Goal: Task Accomplishment & Management: Manage account settings

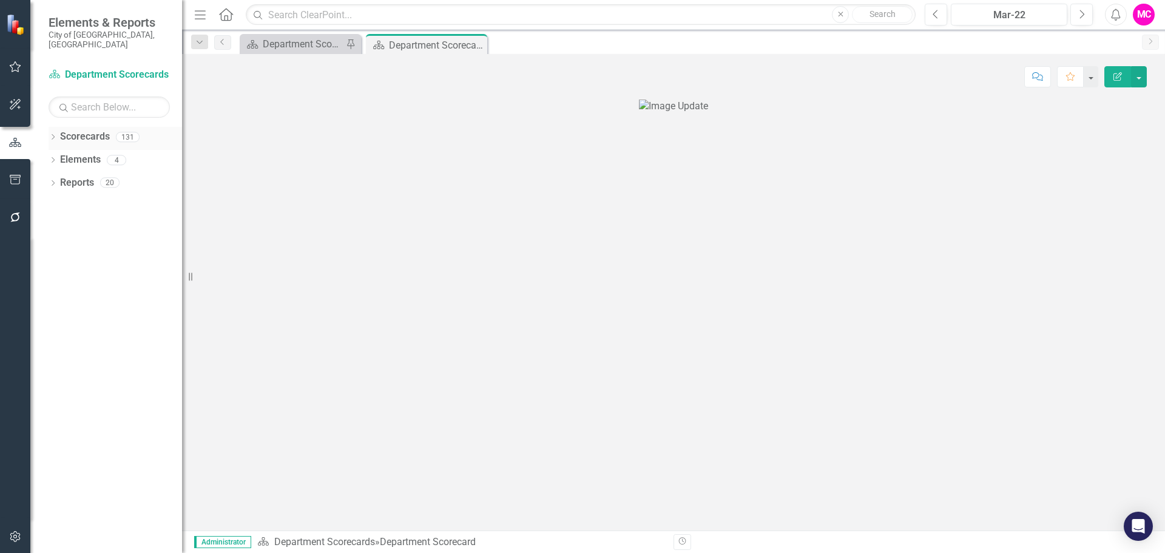
click at [53, 135] on icon "Dropdown" at bounding box center [53, 138] width 8 height 7
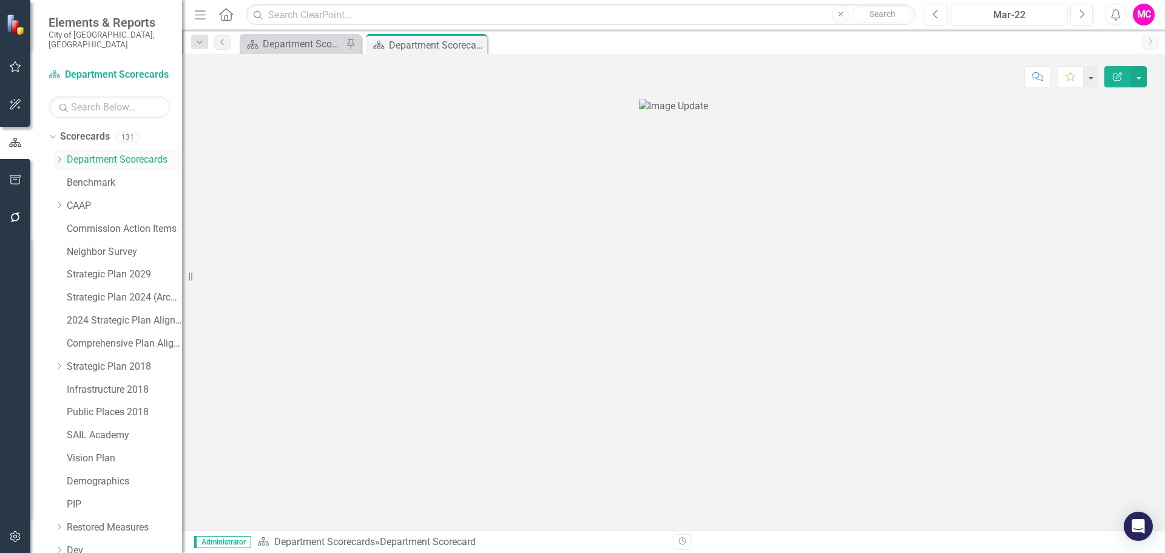
click at [58, 156] on icon "Dropdown" at bounding box center [59, 159] width 9 height 7
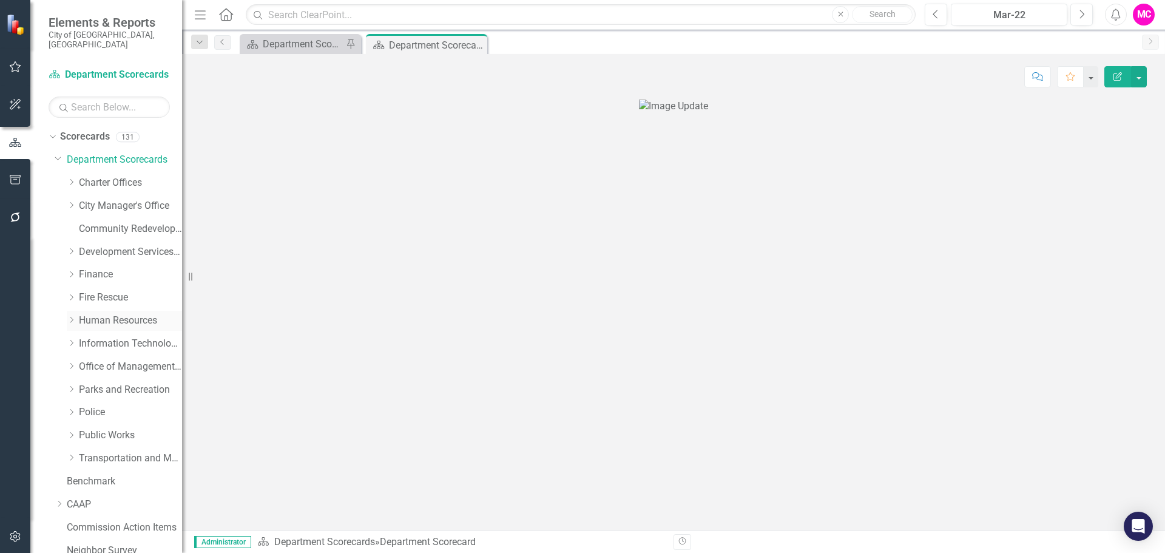
click at [74, 316] on icon "Dropdown" at bounding box center [71, 319] width 9 height 7
click at [123, 314] on link "Human Resources" at bounding box center [130, 321] width 103 height 14
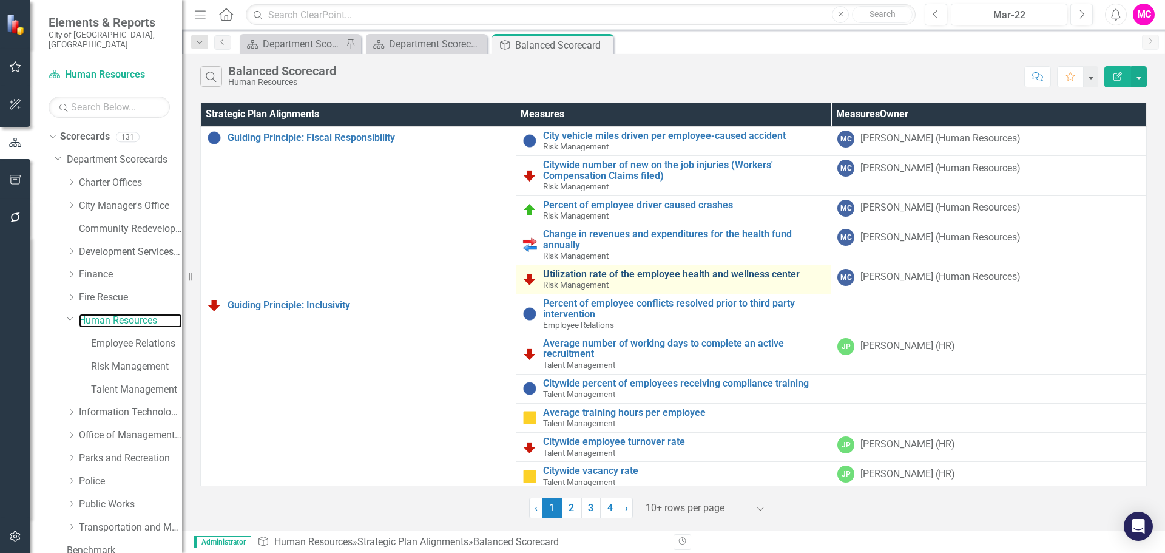
scroll to position [96, 0]
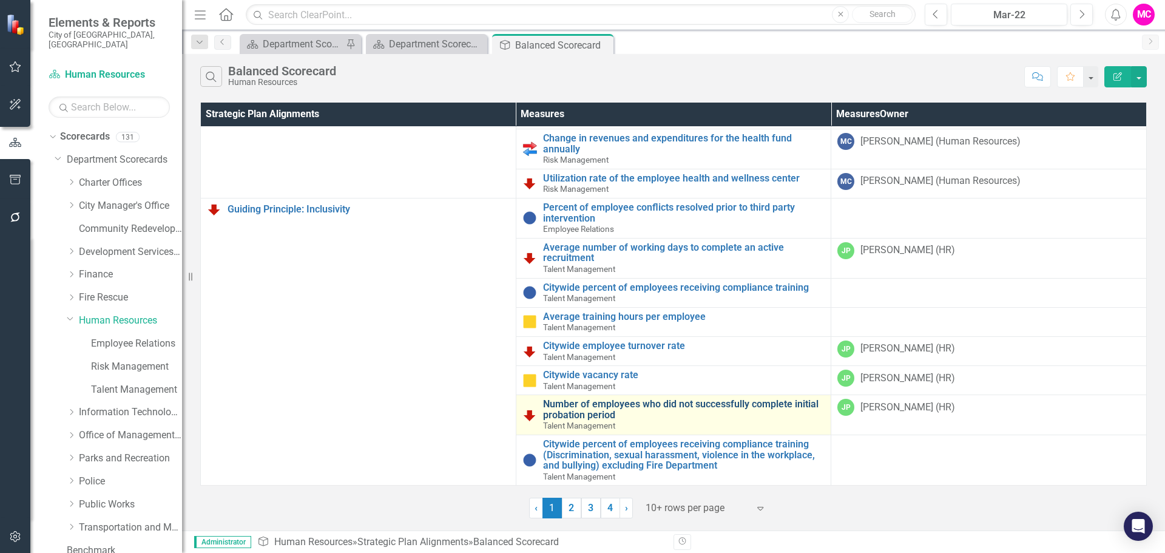
click at [650, 407] on link "Number of employees who did not successfully complete initial probation period" at bounding box center [684, 408] width 282 height 21
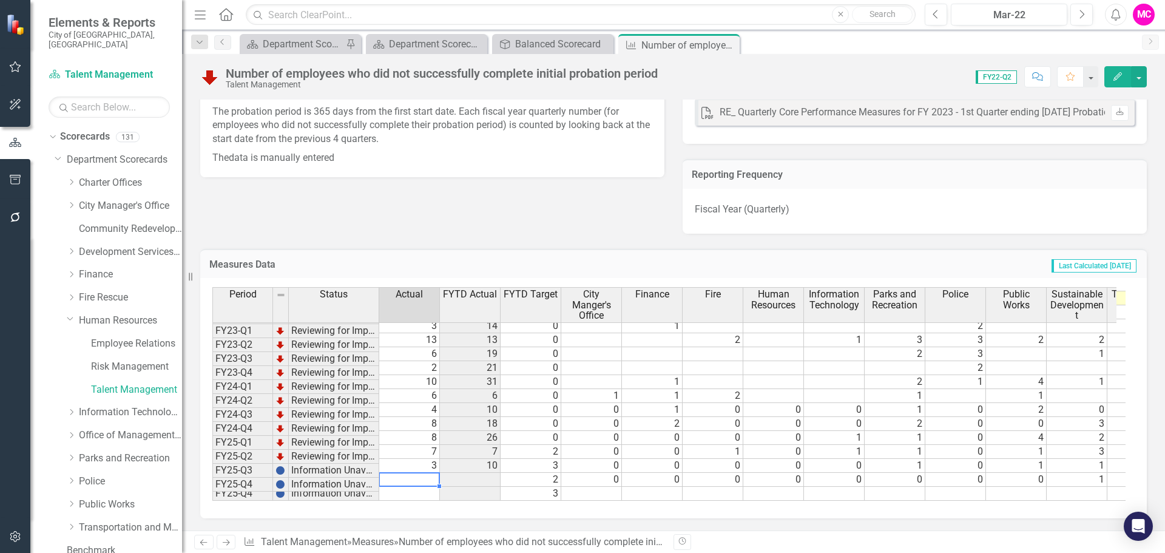
click at [212, 464] on div "Period Status Actual FYTD Actual FYTD Target City Manger's Office Finance Fire …" at bounding box center [212, 314] width 0 height 371
click at [422, 472] on td at bounding box center [409, 479] width 61 height 14
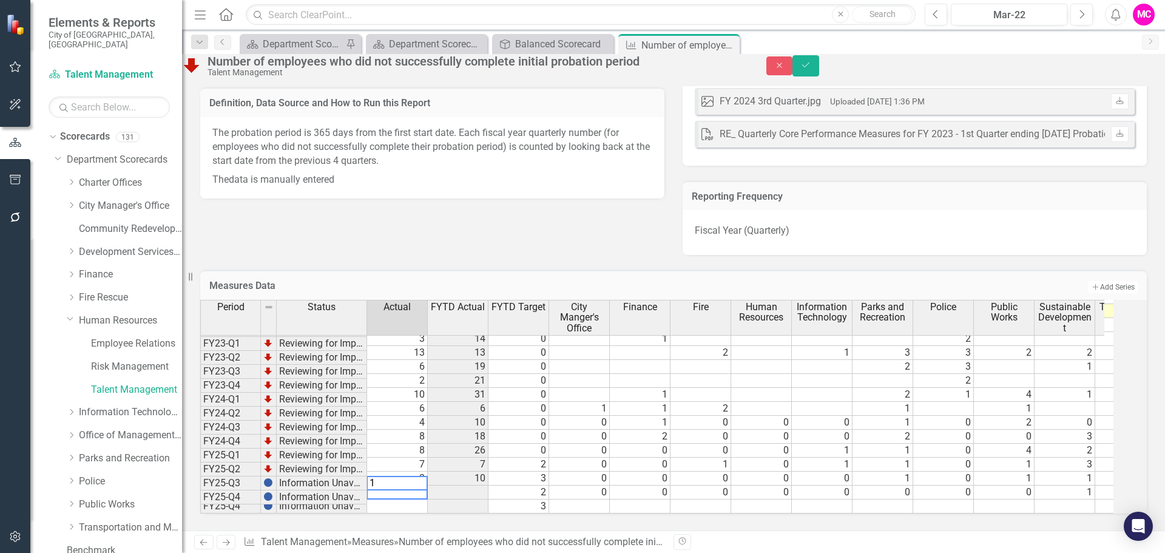
type textarea "1"
drag, startPoint x: 500, startPoint y: 491, endPoint x: 556, endPoint y: 496, distance: 56.1
click at [559, 496] on div "Period Status Actual FYTD Actual FYTD Target City Manger's Office Finance Fire …" at bounding box center [656, 406] width 913 height 213
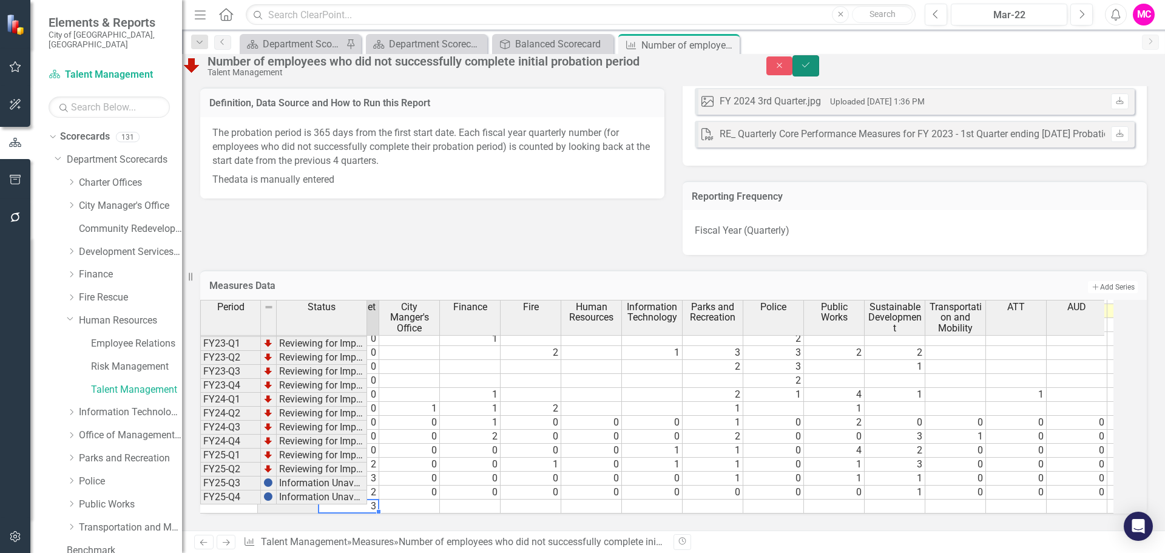
click at [811, 68] on icon "Save" at bounding box center [805, 65] width 11 height 8
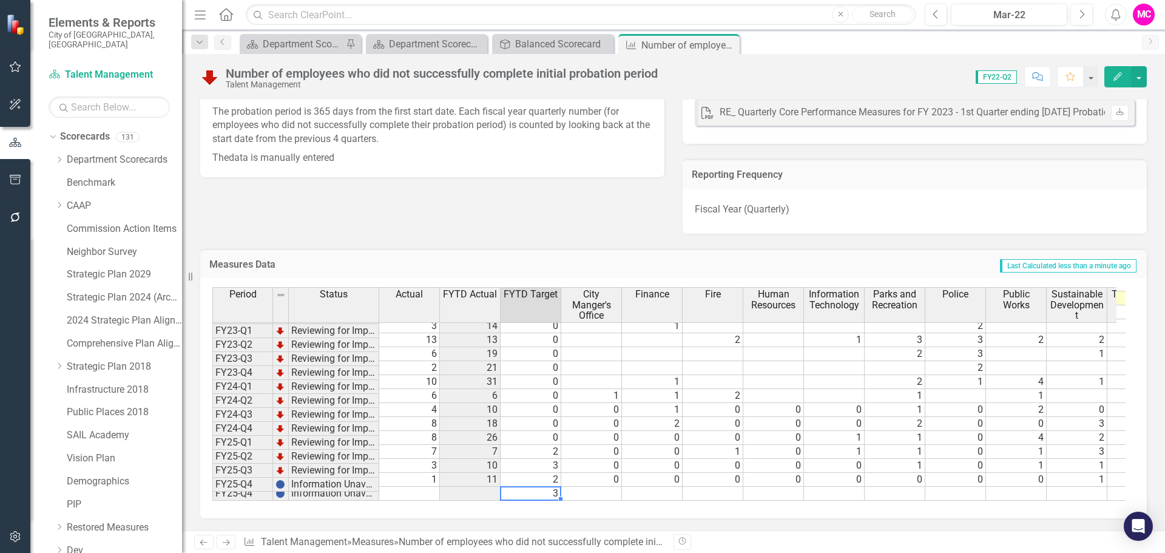
drag, startPoint x: 523, startPoint y: 491, endPoint x: 554, endPoint y: 489, distance: 31.0
click at [554, 489] on td "3" at bounding box center [530, 493] width 61 height 14
click at [534, 459] on td "3" at bounding box center [530, 466] width 61 height 14
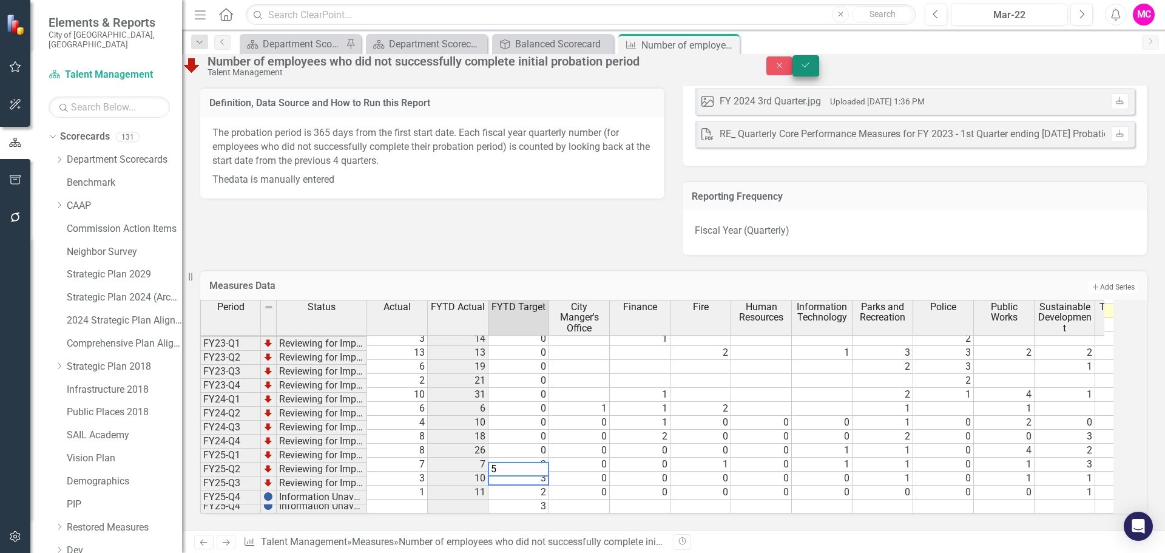
type textarea "5"
click at [811, 69] on icon "Save" at bounding box center [805, 65] width 11 height 8
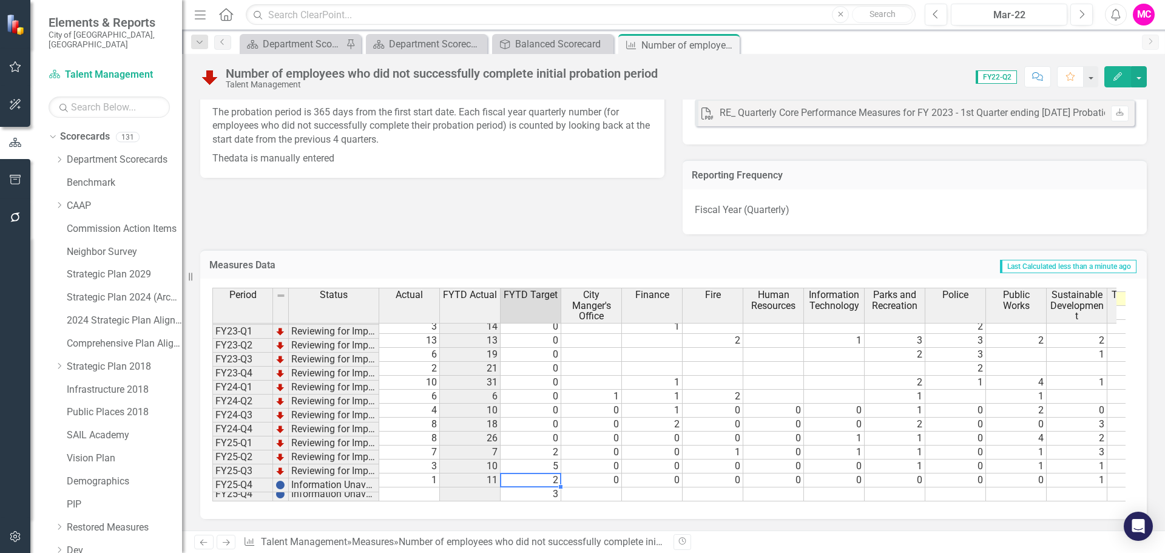
click at [553, 473] on td "2" at bounding box center [530, 480] width 61 height 14
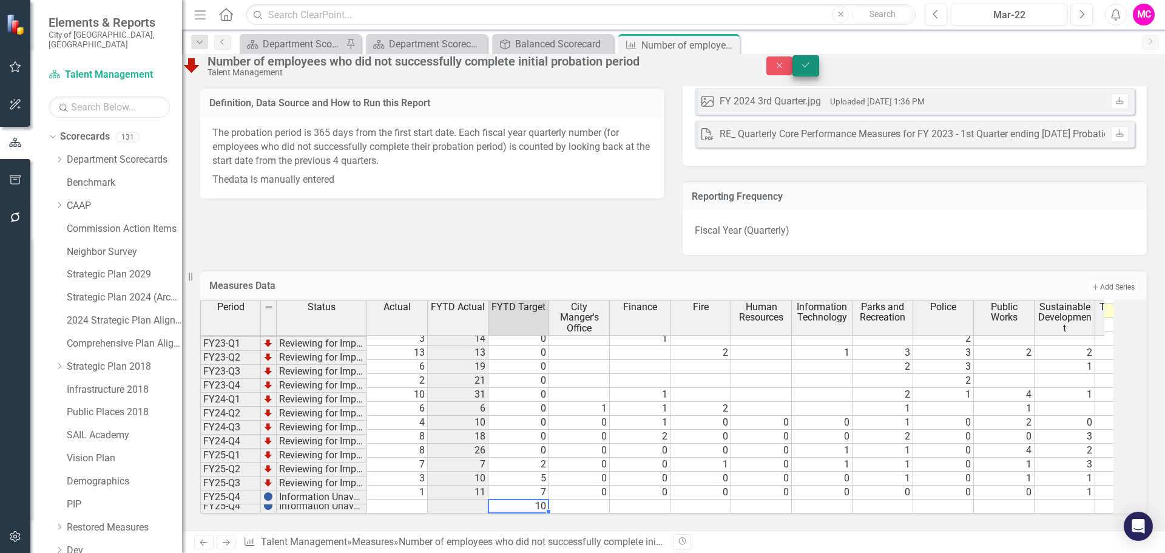
type textarea "10"
click at [819, 67] on button "Save" at bounding box center [805, 65] width 27 height 21
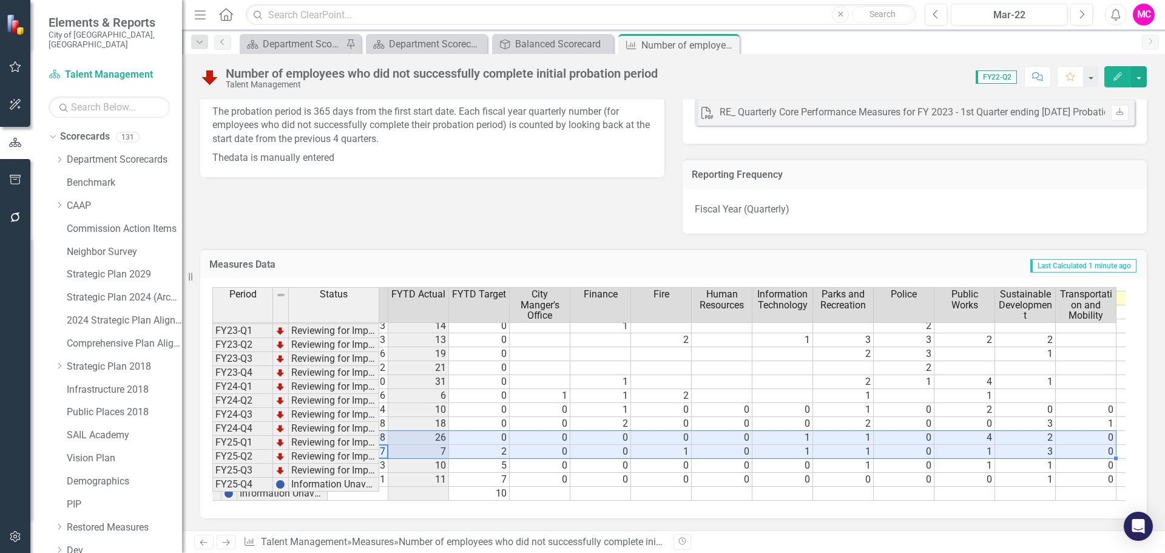
scroll to position [0, 234]
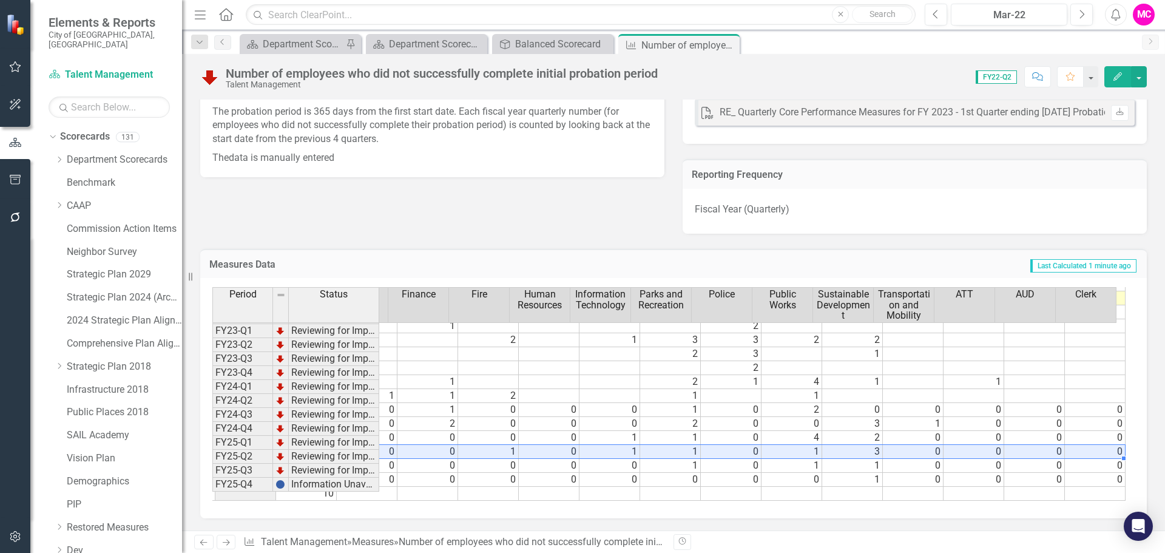
drag, startPoint x: 411, startPoint y: 446, endPoint x: 1099, endPoint y: 446, distance: 687.8
click at [1100, 446] on tr "FY25-Q1 Reviewing for Improvement 7 7 2 0 0 1 0 1 1 0 1 3 0 0 0 0" at bounding box center [556, 452] width 1137 height 14
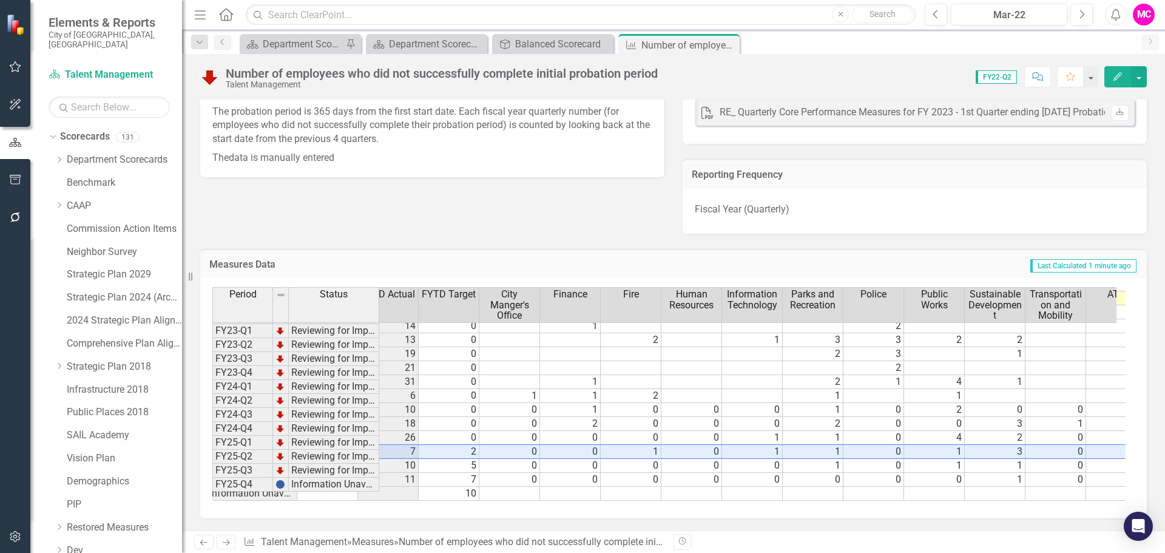
scroll to position [0, 0]
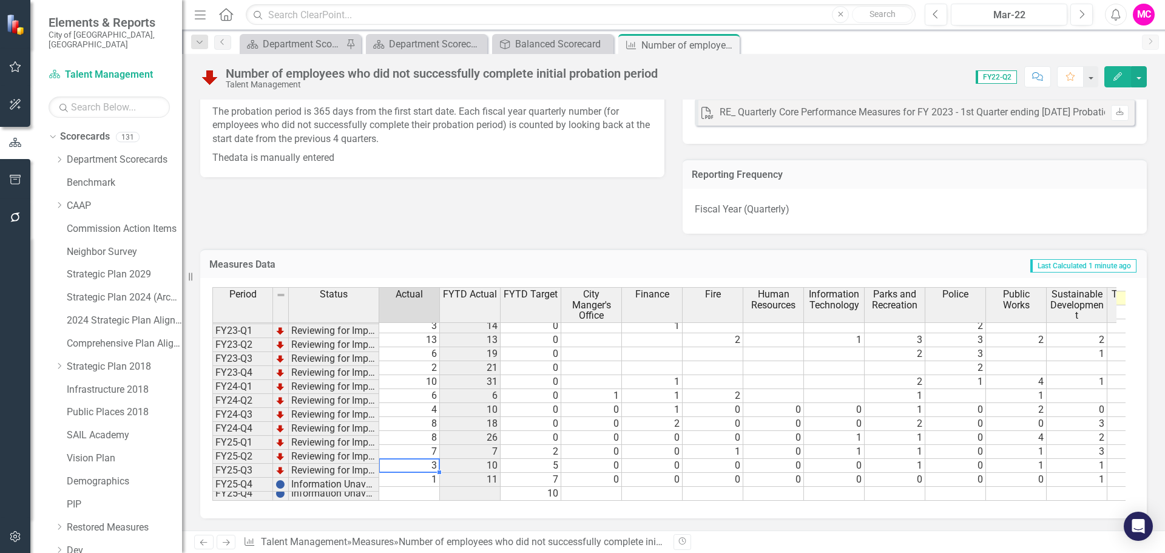
click at [418, 459] on td "3" at bounding box center [409, 466] width 61 height 14
click at [497, 459] on td "10" at bounding box center [470, 466] width 61 height 14
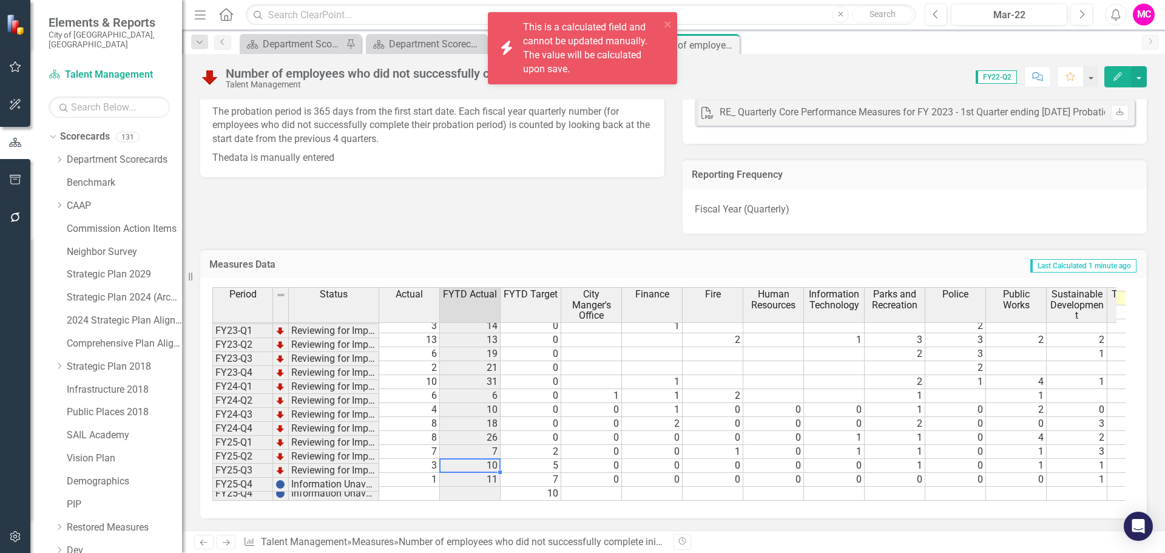
click at [492, 472] on td "11" at bounding box center [470, 479] width 61 height 14
